Goal: Task Accomplishment & Management: Manage account settings

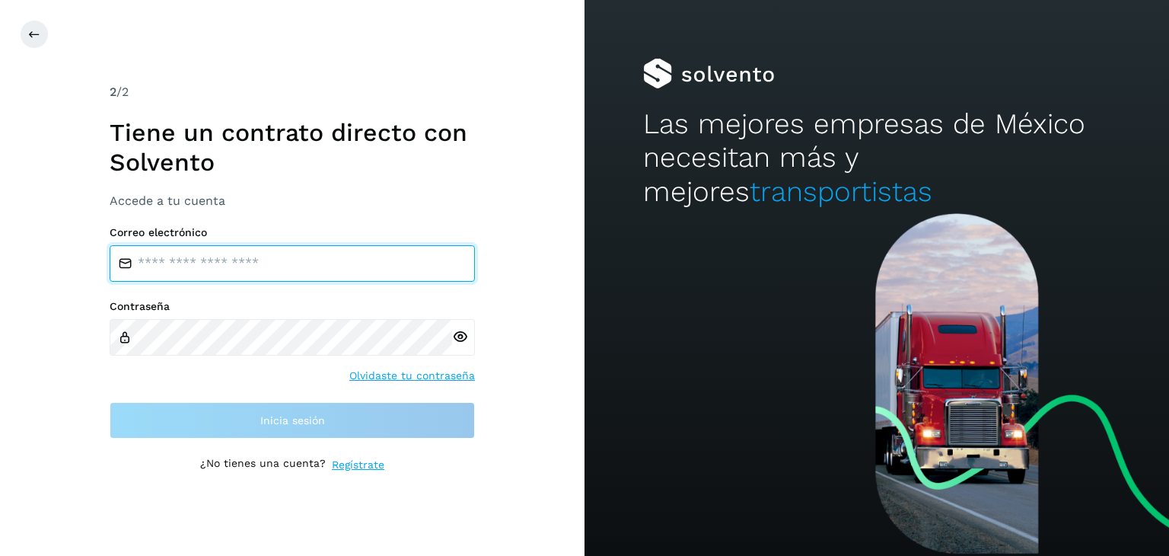
type input "**********"
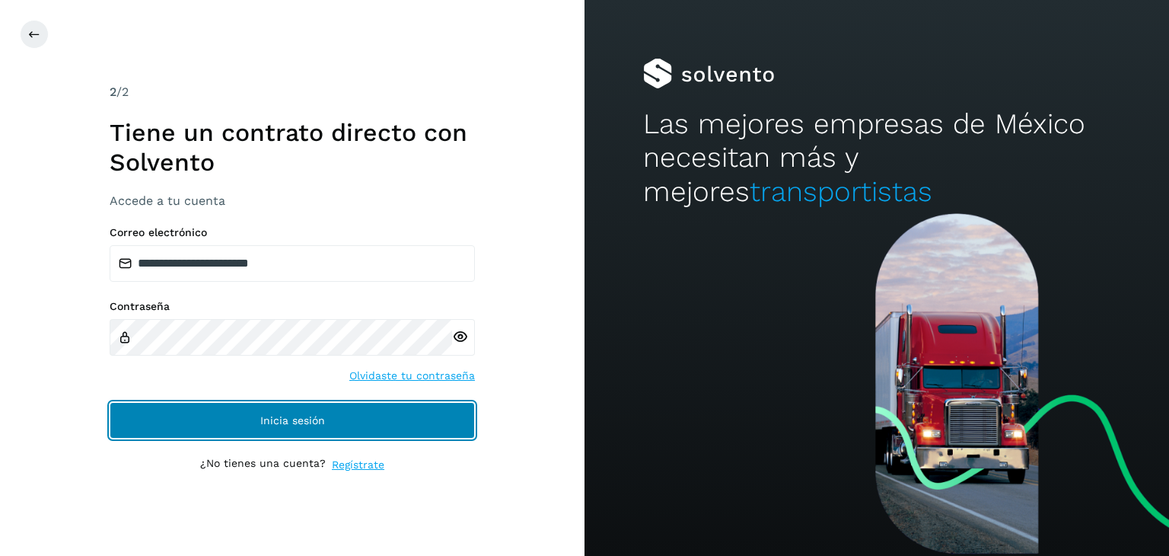
click at [405, 418] on button "Inicia sesión" at bounding box center [292, 420] width 365 height 37
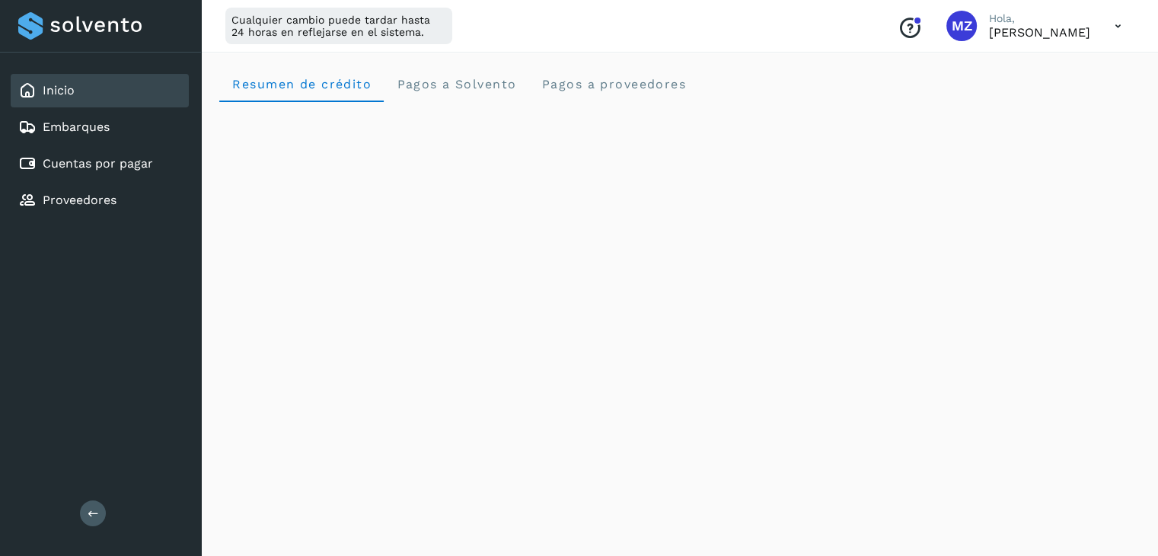
click at [1124, 22] on icon at bounding box center [1117, 26] width 31 height 31
click at [1066, 94] on div "Cerrar sesión" at bounding box center [1042, 98] width 181 height 29
